Goal: Task Accomplishment & Management: Use online tool/utility

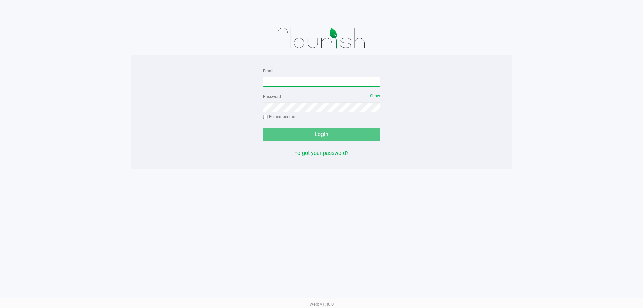
click at [290, 82] on input "Email" at bounding box center [321, 82] width 117 height 10
type input "[EMAIL_ADDRESS][DOMAIN_NAME]"
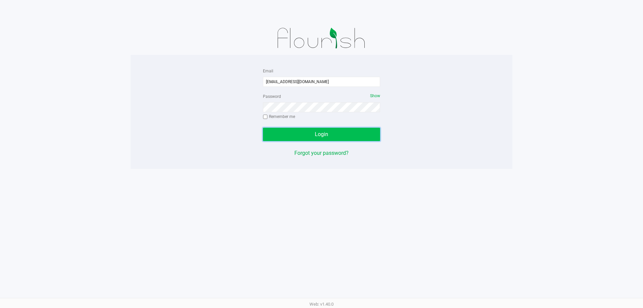
click at [319, 132] on span "Login" at bounding box center [321, 134] width 13 height 6
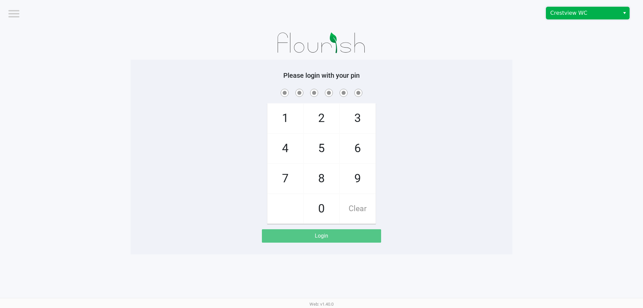
click at [580, 16] on span "Crestview WC" at bounding box center [582, 13] width 65 height 8
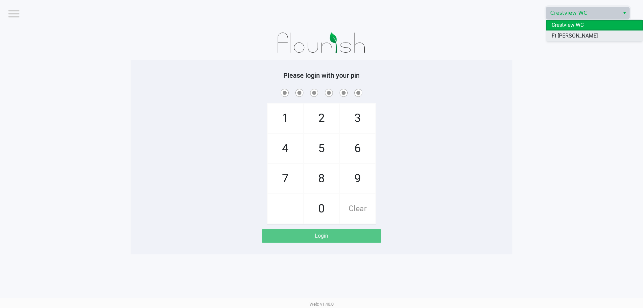
click at [577, 31] on li "Ft [PERSON_NAME][GEOGRAPHIC_DATA]" at bounding box center [594, 39] width 96 height 19
click at [283, 171] on span "7" at bounding box center [286, 178] width 36 height 29
checkbox input "true"
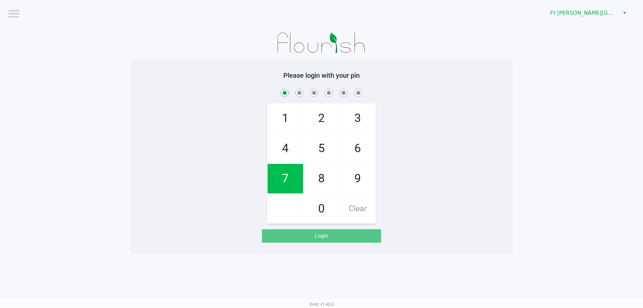
click at [283, 171] on span "7" at bounding box center [286, 178] width 36 height 29
checkbox input "true"
click at [367, 148] on span "6" at bounding box center [358, 148] width 36 height 29
checkbox input "true"
click at [324, 179] on span "8" at bounding box center [322, 178] width 36 height 29
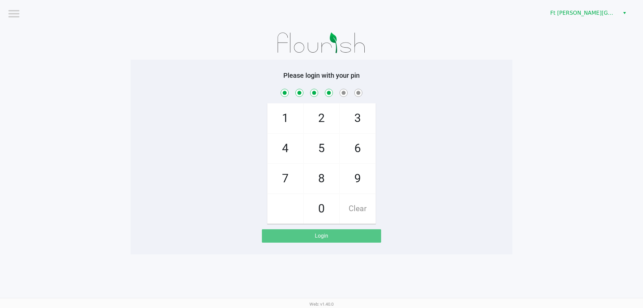
checkbox input "true"
drag, startPoint x: 324, startPoint y: 177, endPoint x: 281, endPoint y: 182, distance: 43.5
click at [324, 177] on span "8" at bounding box center [322, 178] width 36 height 29
checkbox input "true"
click at [266, 184] on div "1 4 7 2 5 8 0 3 6 9 Clear" at bounding box center [322, 155] width 382 height 136
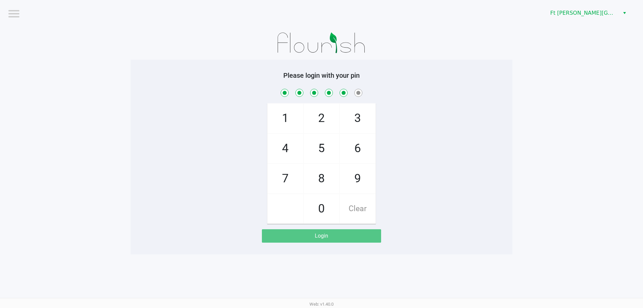
click at [290, 180] on span "7" at bounding box center [286, 178] width 36 height 29
checkbox input "true"
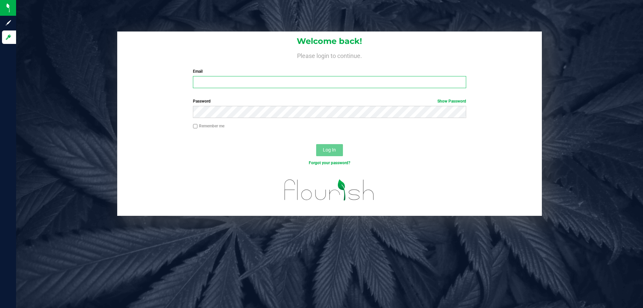
click at [218, 81] on input "Email" at bounding box center [329, 82] width 273 height 12
type input "[EMAIL_ADDRESS][DOMAIN_NAME]"
click at [316, 144] on button "Log In" at bounding box center [329, 150] width 27 height 12
